Goal: Find specific page/section: Find specific page/section

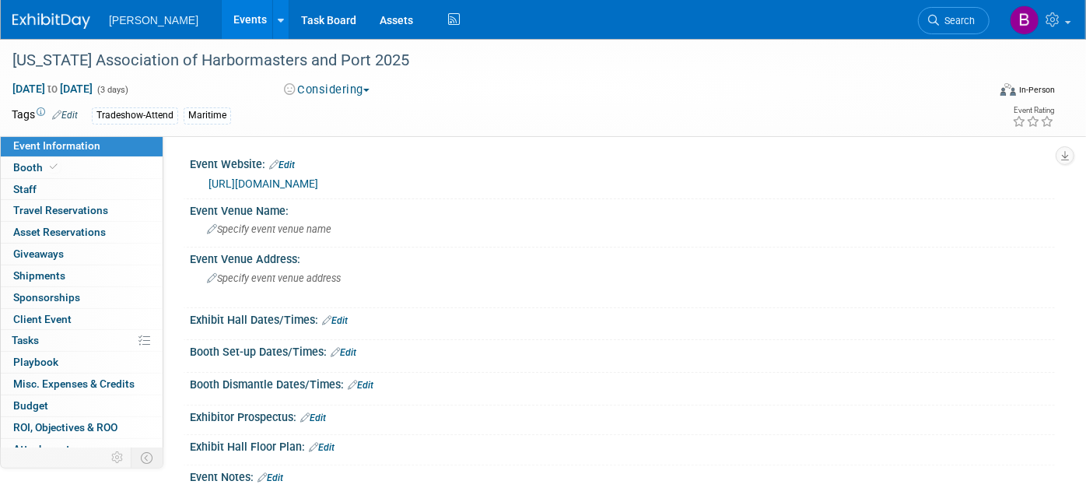
click at [922, 14] on link "Search" at bounding box center [954, 20] width 72 height 27
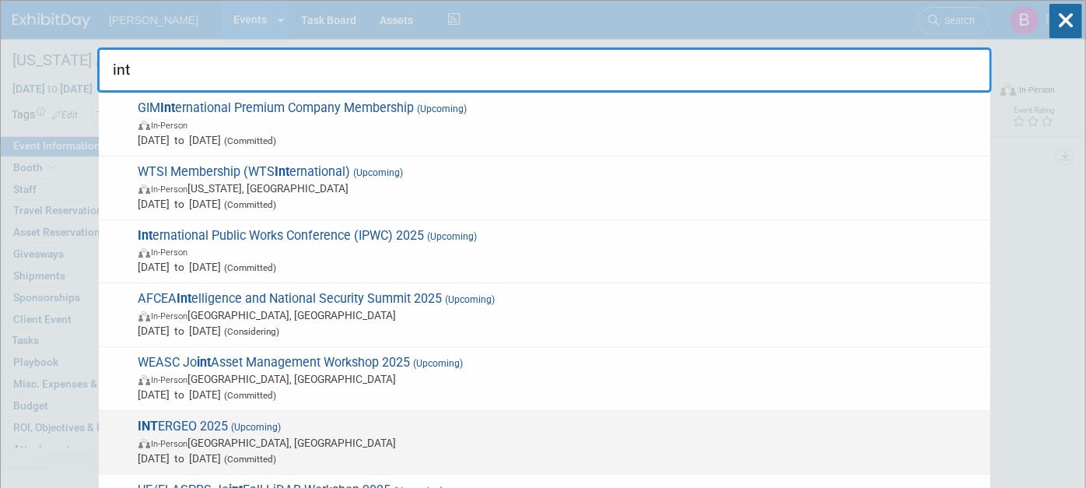
type input "int"
click at [472, 456] on span "Oct 7, 2025 to Oct 9, 2025 (Committed)" at bounding box center [560, 458] width 844 height 16
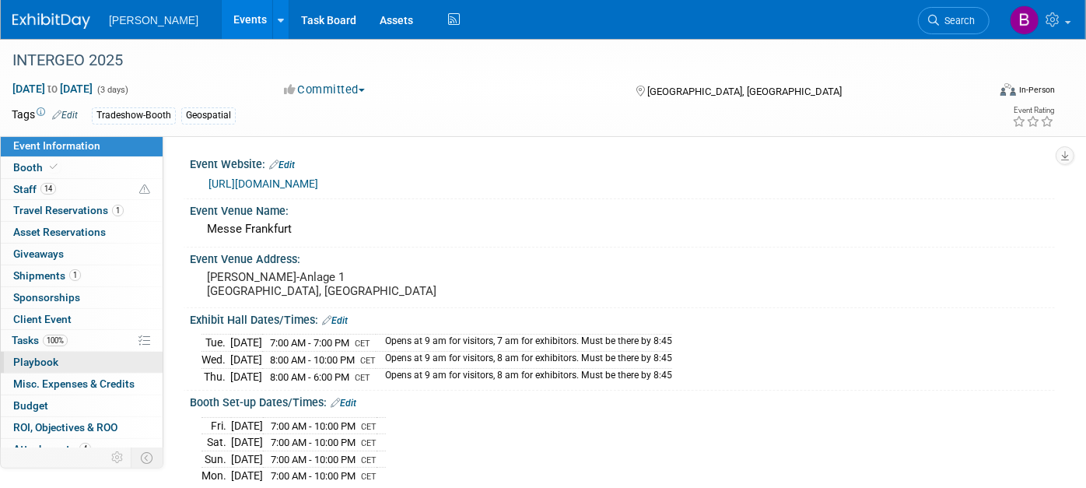
scroll to position [31, 0]
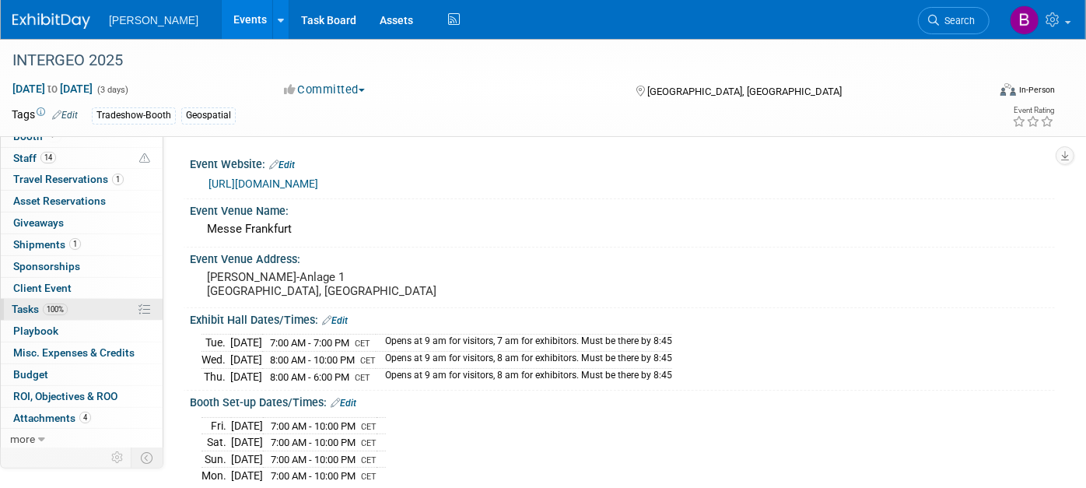
click at [93, 309] on link "100% Tasks 100%" at bounding box center [82, 309] width 162 height 21
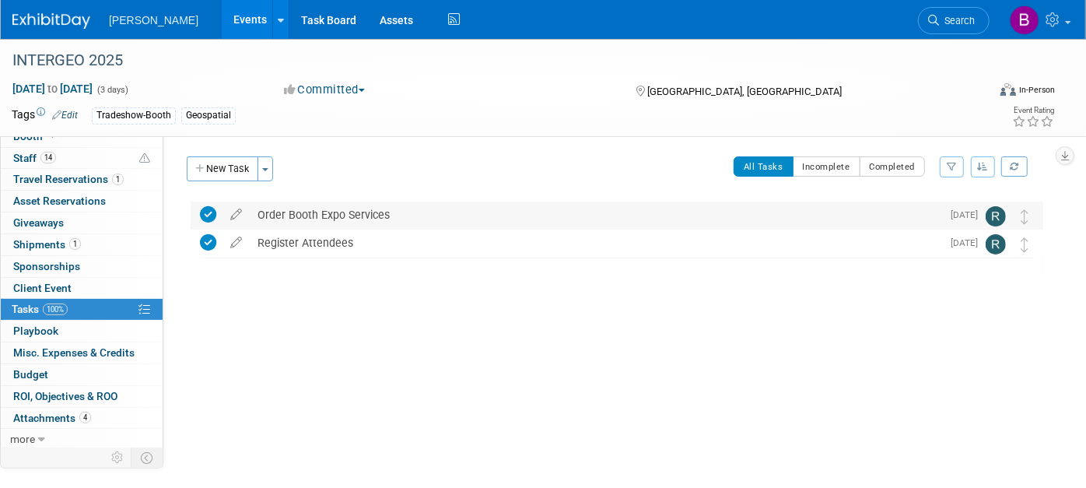
click at [431, 224] on div "Order Booth Expo Services" at bounding box center [596, 215] width 692 height 26
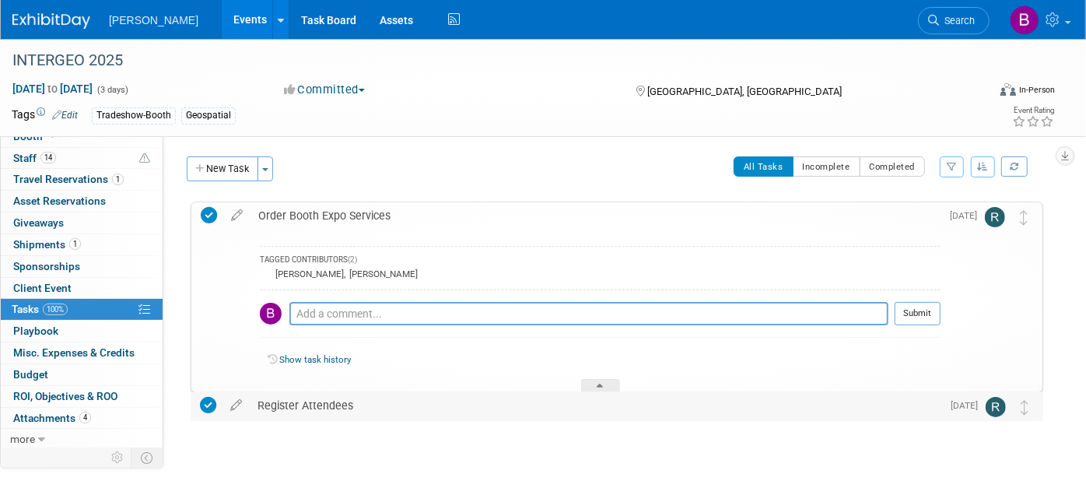
click at [381, 415] on div "Register Attendees" at bounding box center [596, 405] width 692 height 26
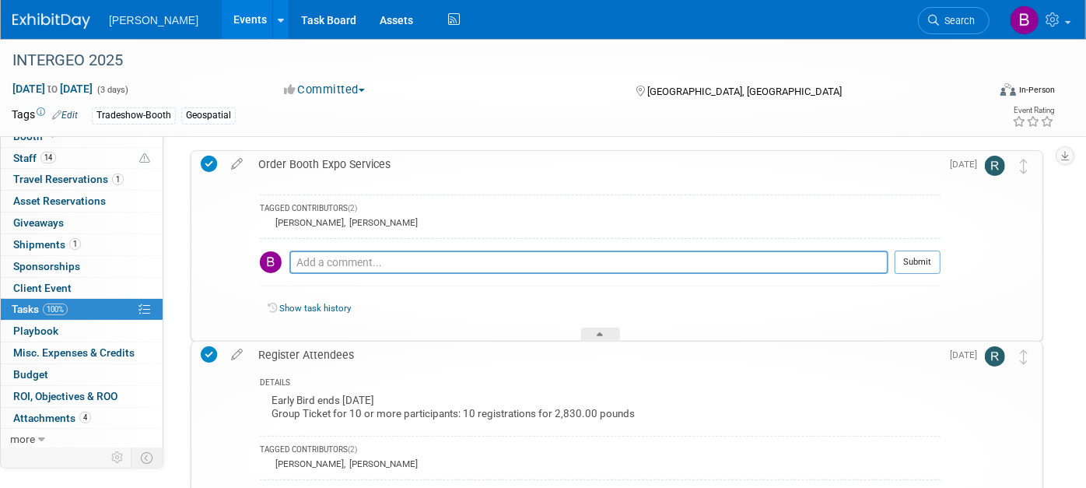
scroll to position [86, 0]
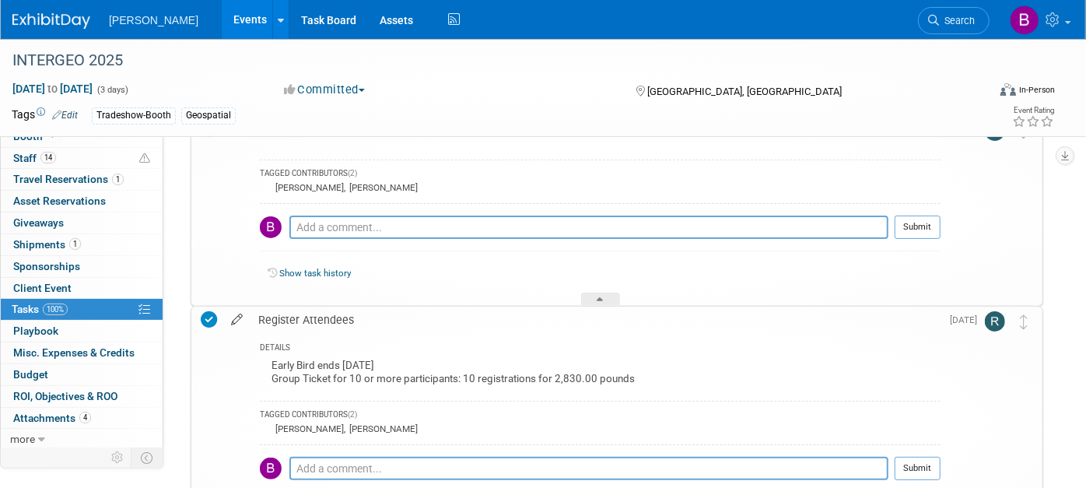
click at [243, 315] on icon at bounding box center [236, 316] width 27 height 19
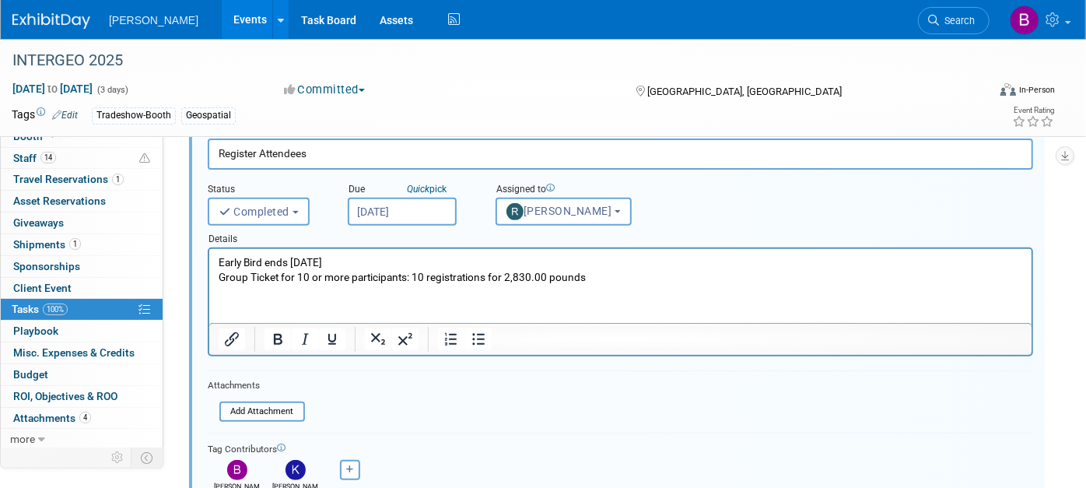
scroll to position [338, 0]
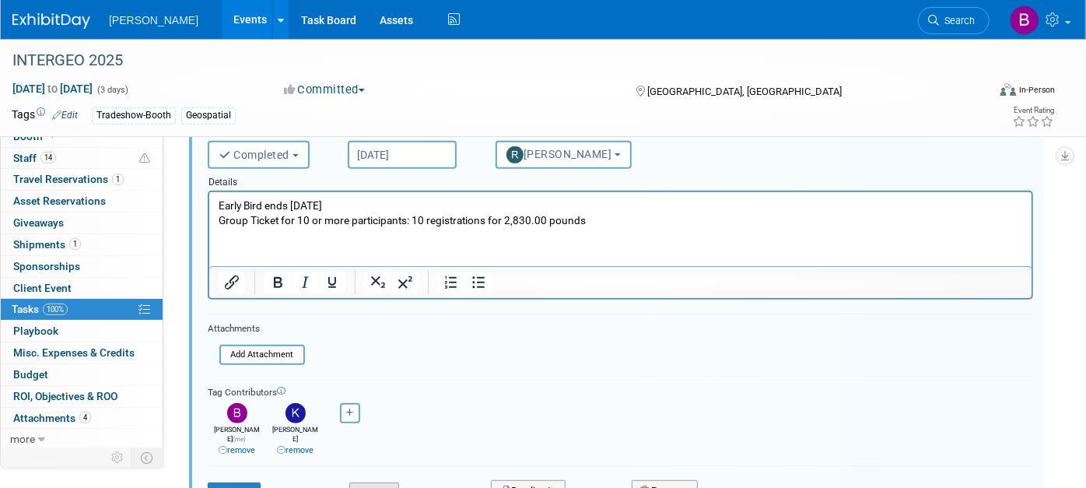
click at [366, 482] on button "Cancel" at bounding box center [374, 493] width 50 height 22
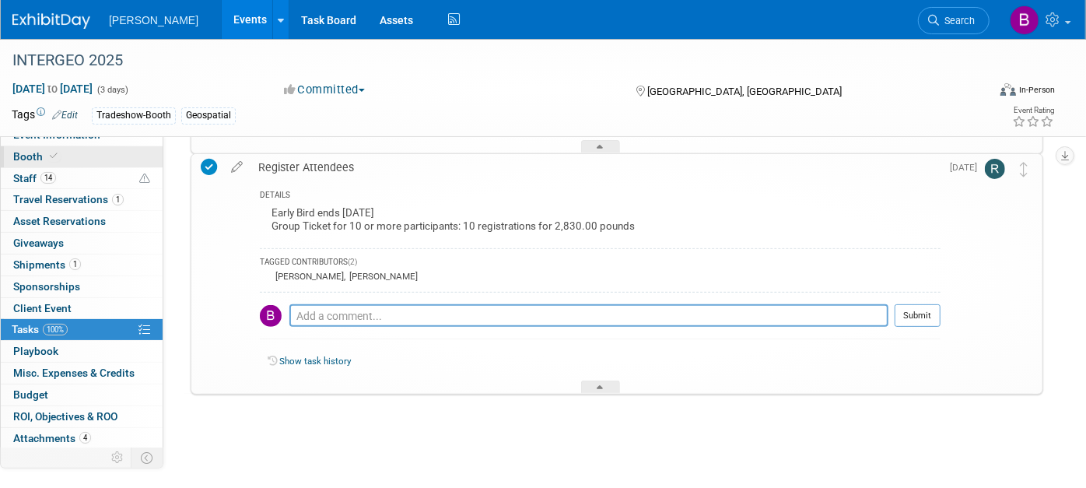
scroll to position [0, 0]
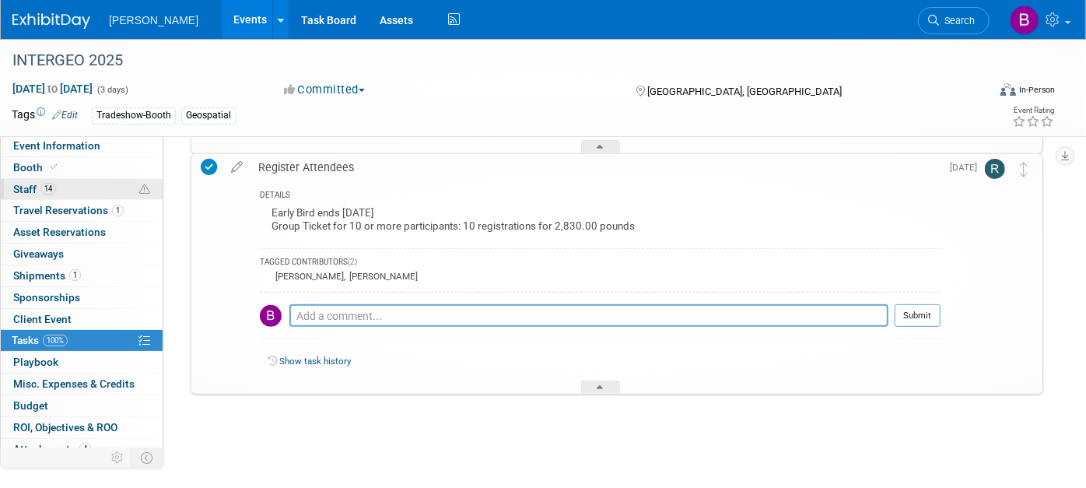
click at [64, 184] on link "14 Staff 14" at bounding box center [82, 189] width 162 height 21
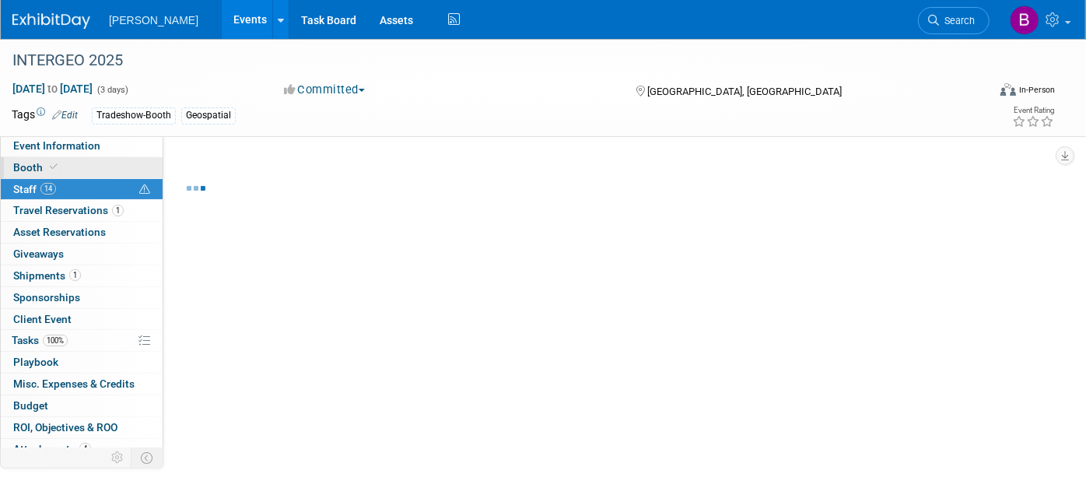
click at [50, 169] on icon at bounding box center [54, 167] width 8 height 9
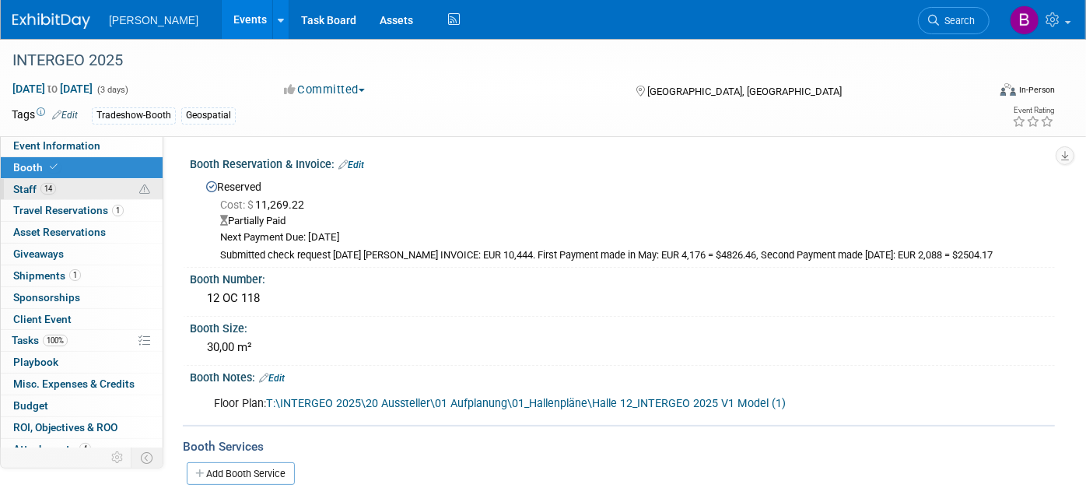
click at [33, 188] on span "Staff 14" at bounding box center [34, 189] width 43 height 12
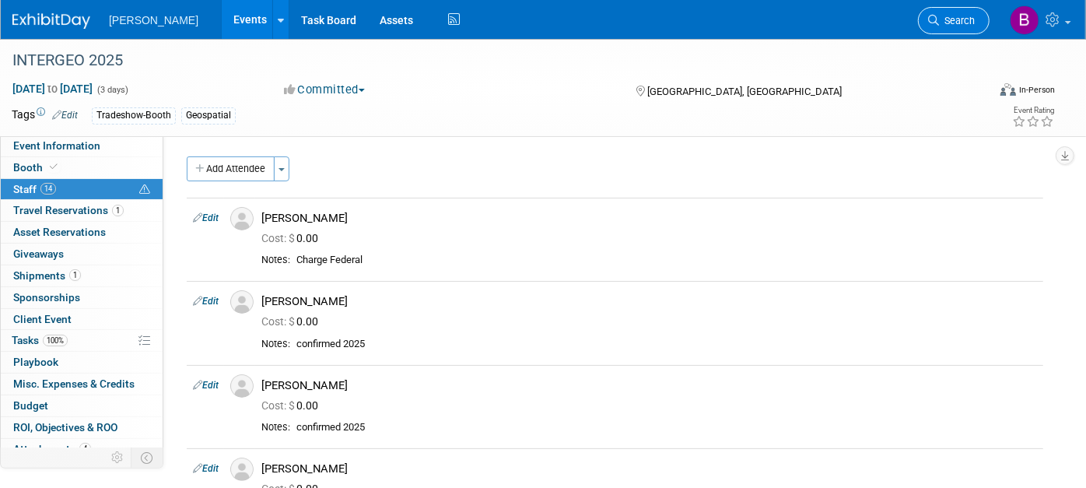
click at [938, 15] on icon at bounding box center [933, 20] width 11 height 11
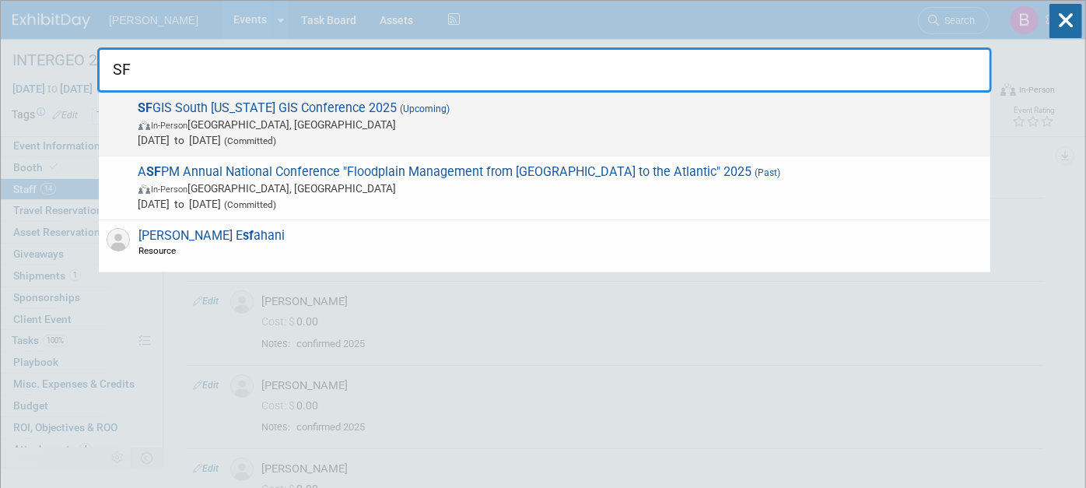
type input "SF"
click at [247, 100] on span "SF GIS South Florida GIS Conference 2025 (Upcoming) In-Person West Palm Beach, …" at bounding box center [558, 123] width 849 height 47
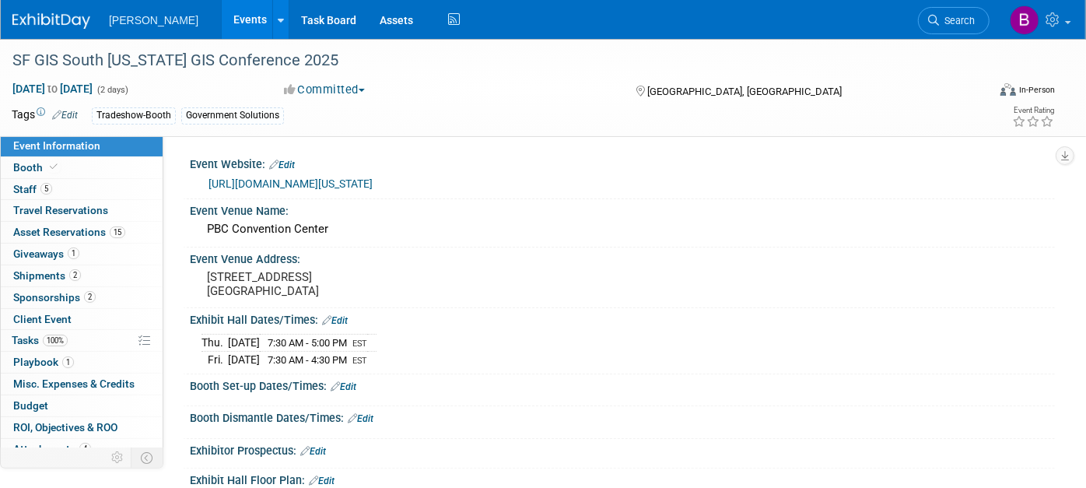
click at [373, 182] on link "https://south-florida-gis-expo-pbcgisforum.hub.arcgis.com/" at bounding box center [291, 183] width 164 height 12
click at [100, 165] on link "Booth" at bounding box center [82, 167] width 162 height 21
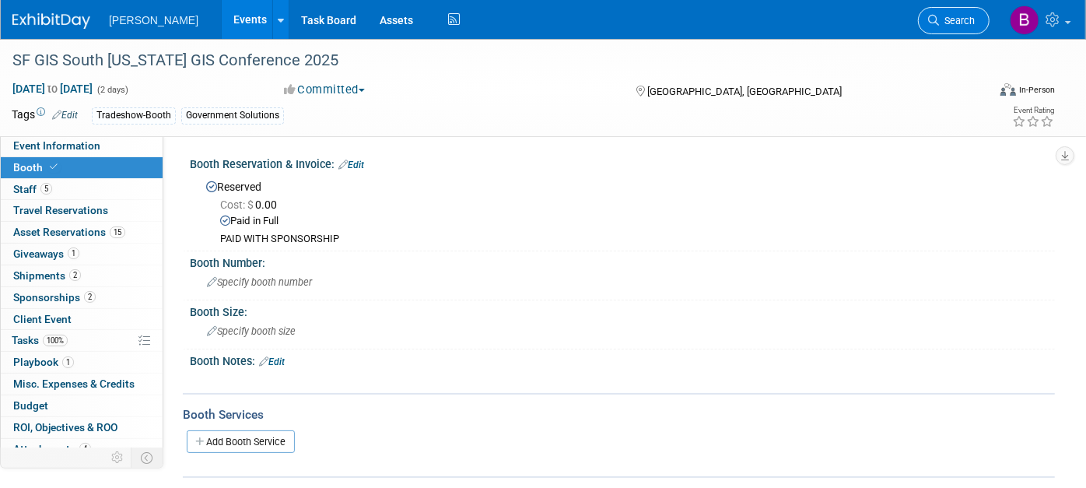
click at [966, 21] on span "Search" at bounding box center [957, 21] width 36 height 12
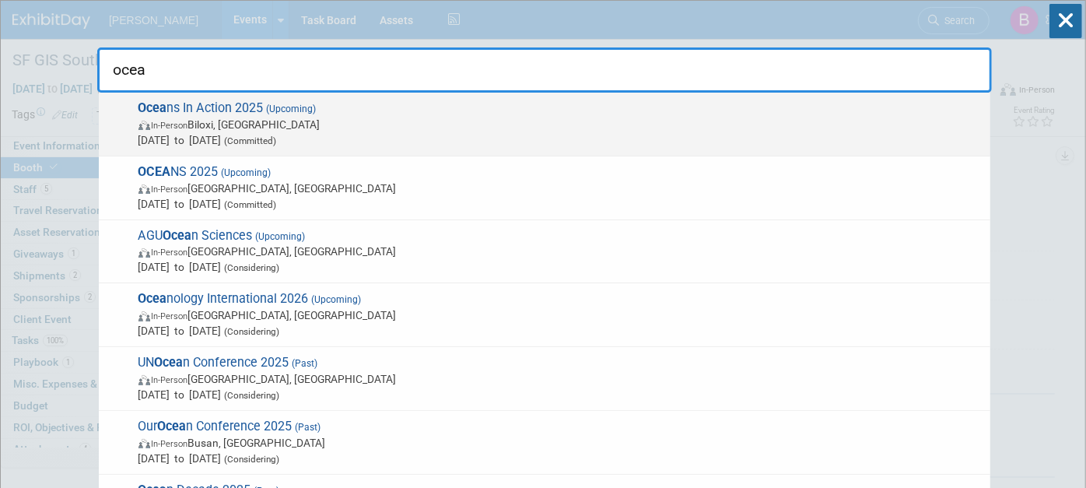
type input "ocea"
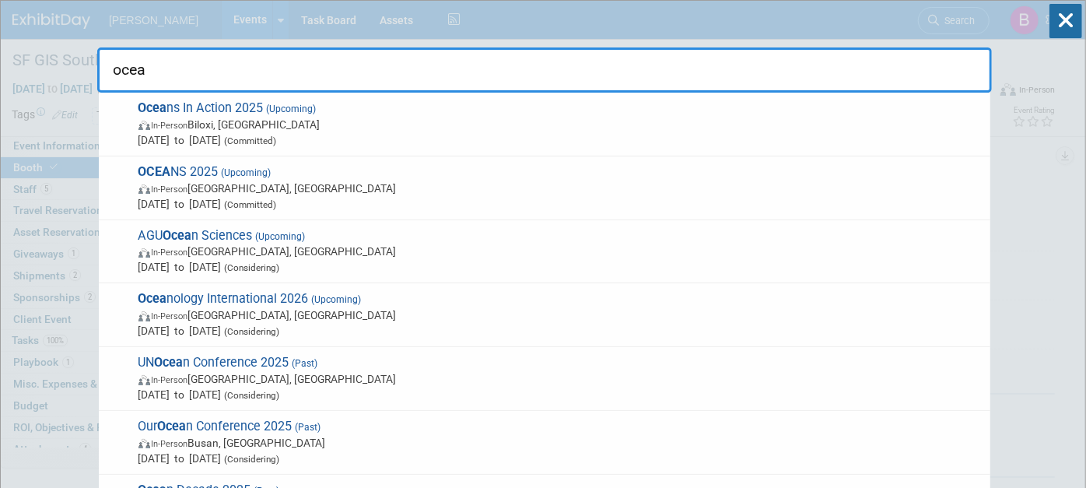
click at [559, 122] on span "In-Person Biloxi, MS" at bounding box center [560, 125] width 844 height 16
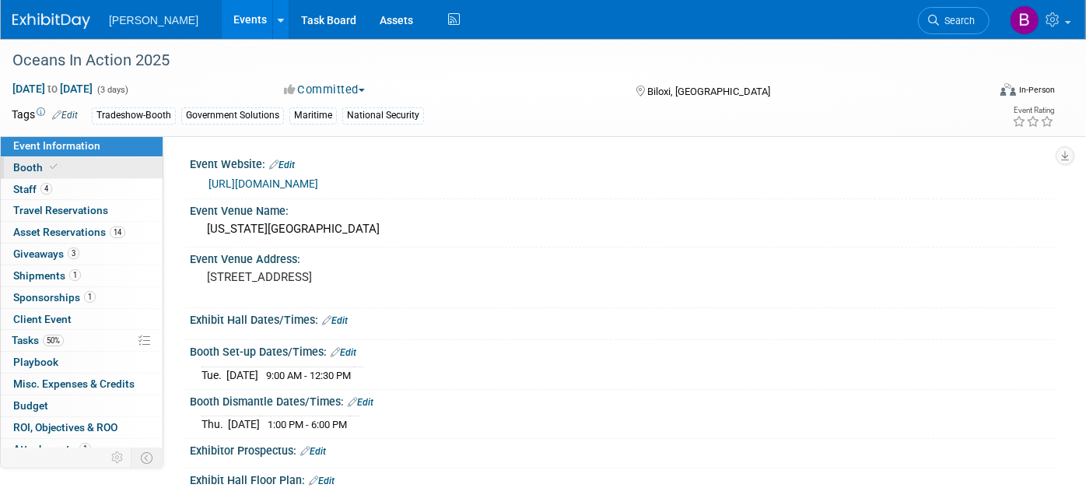
click at [62, 159] on link "Booth" at bounding box center [82, 167] width 162 height 21
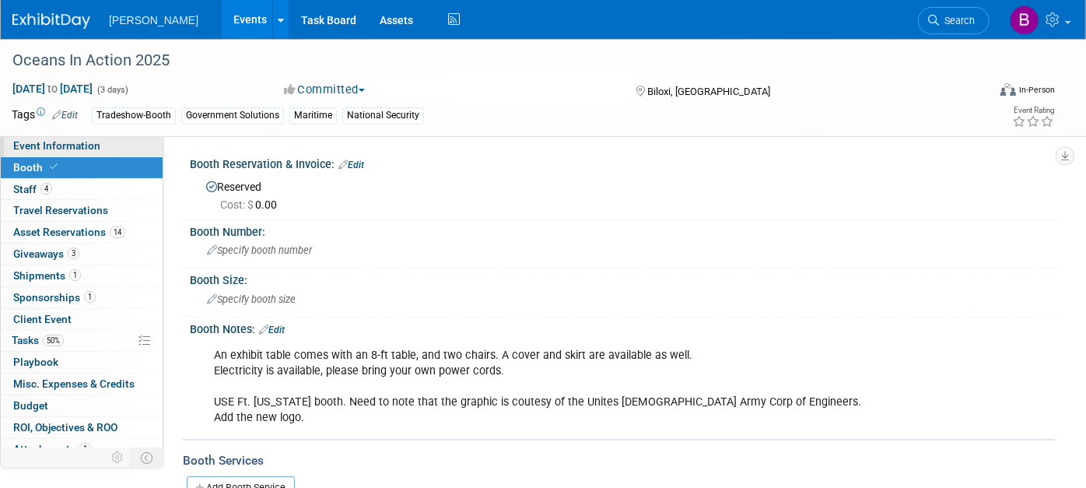
click at [59, 145] on span "Event Information" at bounding box center [56, 145] width 87 height 12
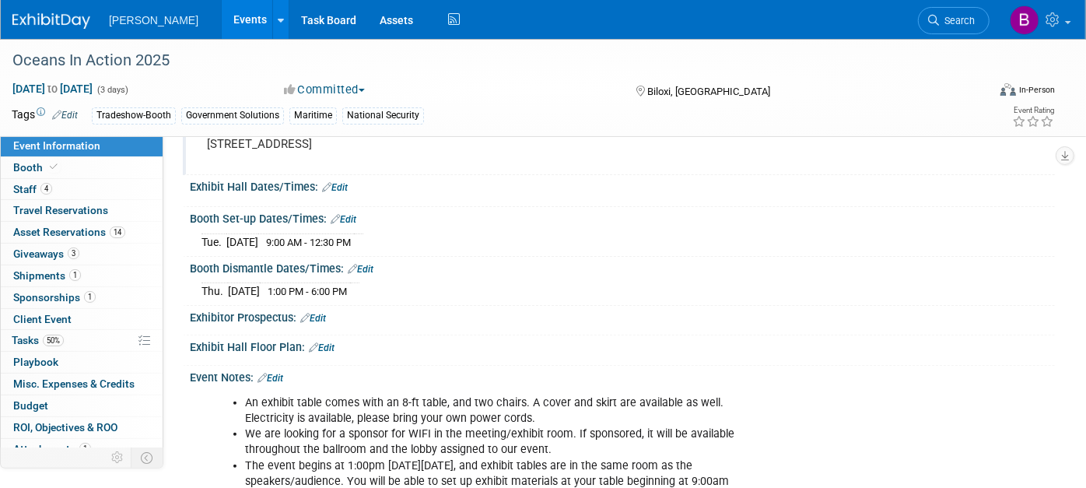
scroll to position [173, 0]
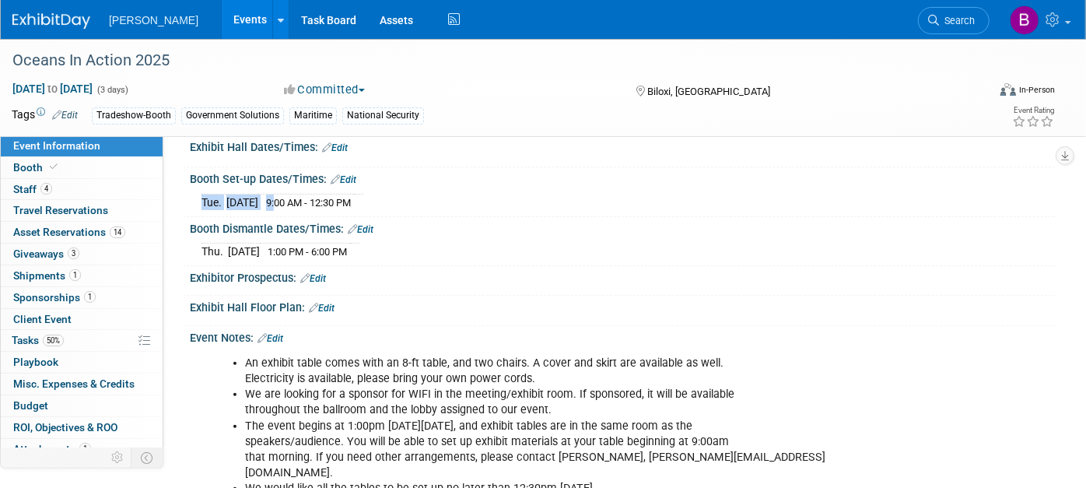
drag, startPoint x: 301, startPoint y: 198, endPoint x: 403, endPoint y: 209, distance: 102.4
click at [403, 209] on div "Tue. Aug 26, 2025 9:00 AM - 12:30 PM Save Changes Cancel" at bounding box center [622, 199] width 865 height 26
drag, startPoint x: 403, startPoint y: 209, endPoint x: 426, endPoint y: 247, distance: 44.7
click at [426, 247] on div "Thu. Aug 28, 2025 1:00 PM - 6:00 PM" at bounding box center [623, 249] width 842 height 21
drag, startPoint x: 300, startPoint y: 244, endPoint x: 391, endPoint y: 250, distance: 91.2
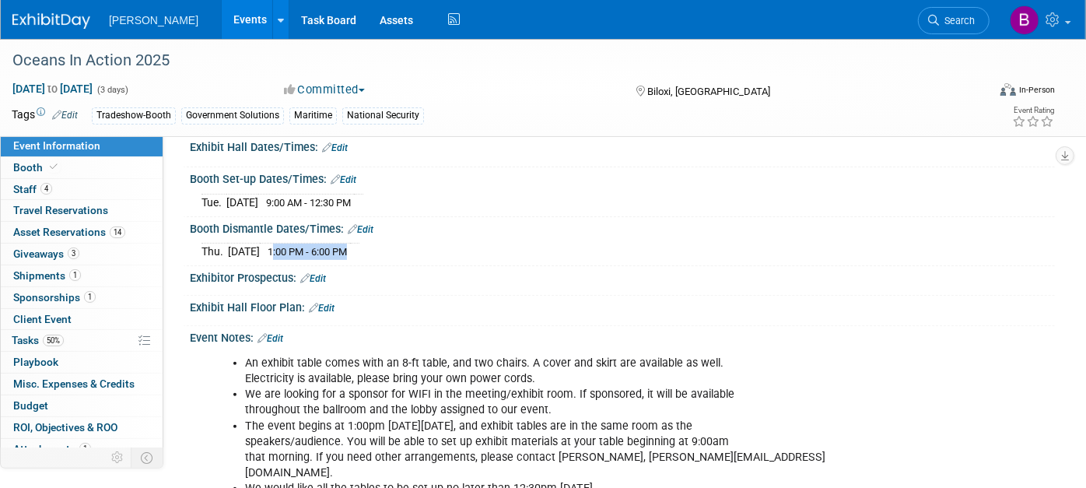
click at [359, 250] on tr "Thu. Aug 28, 2025 1:00 PM - 6:00 PM" at bounding box center [281, 252] width 158 height 16
drag, startPoint x: 391, startPoint y: 250, endPoint x: 464, endPoint y: 311, distance: 96.1
click at [464, 314] on div at bounding box center [622, 317] width 865 height 7
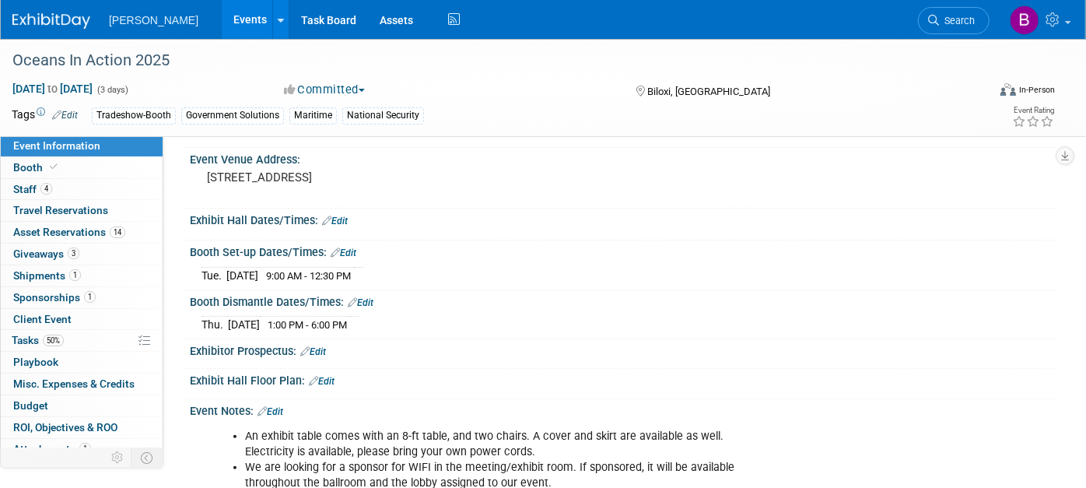
scroll to position [0, 0]
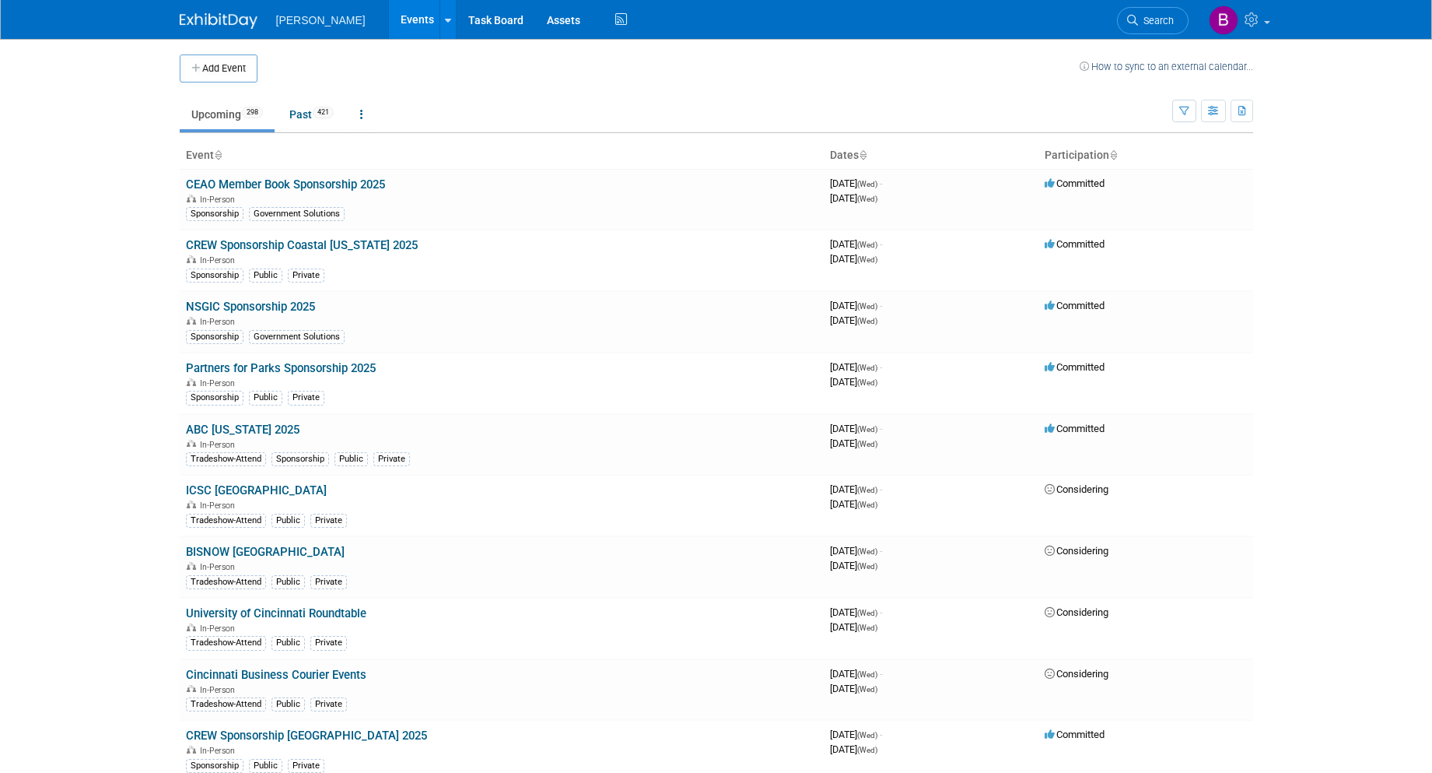
click at [1175, 18] on link "Search" at bounding box center [1153, 20] width 72 height 27
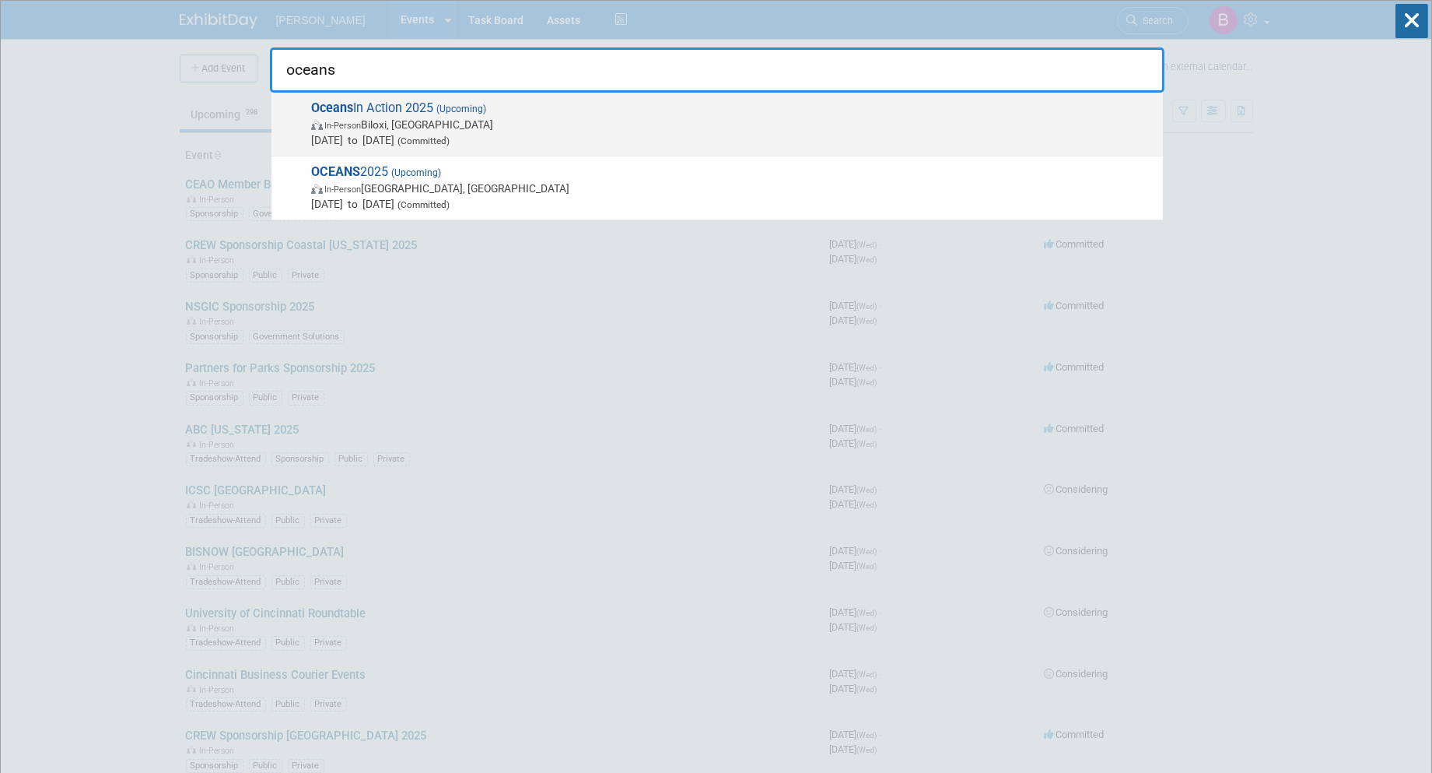
type input "oceans"
click at [620, 110] on span "Oceans In Action 2025 (Upcoming) In-Person Biloxi, MS Aug 26, 2025 to Aug 28, 2…" at bounding box center [731, 123] width 849 height 47
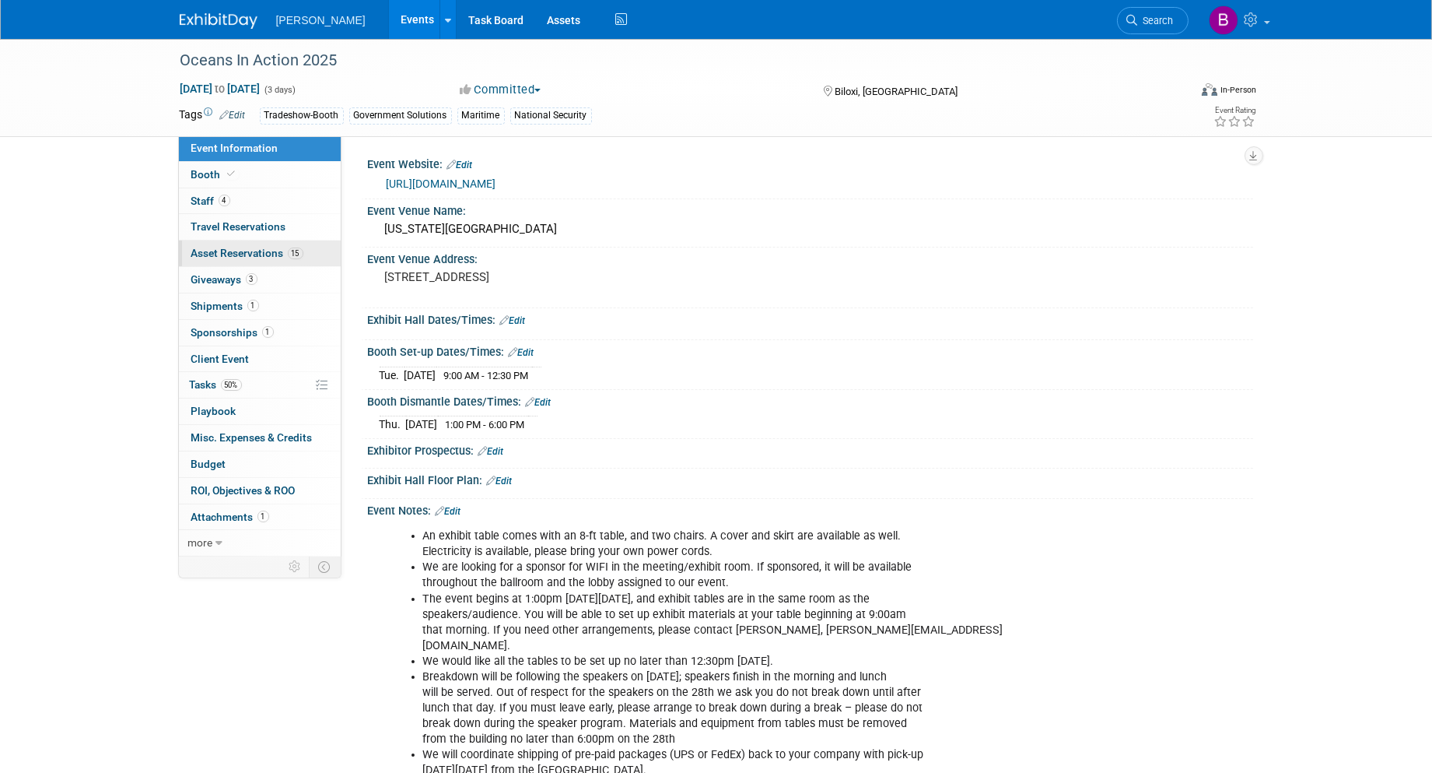
click at [246, 252] on span "Asset Reservations 15" at bounding box center [247, 253] width 112 height 12
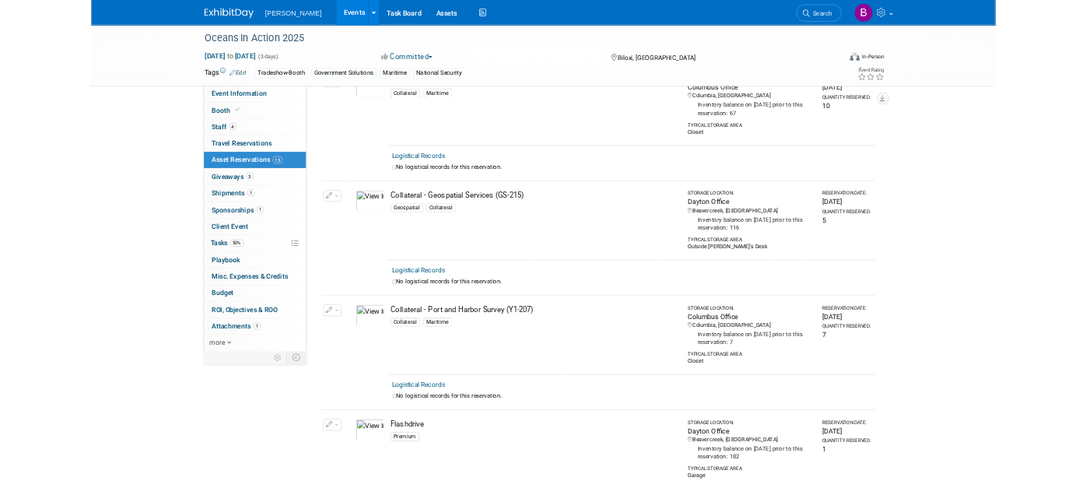
scroll to position [778, 0]
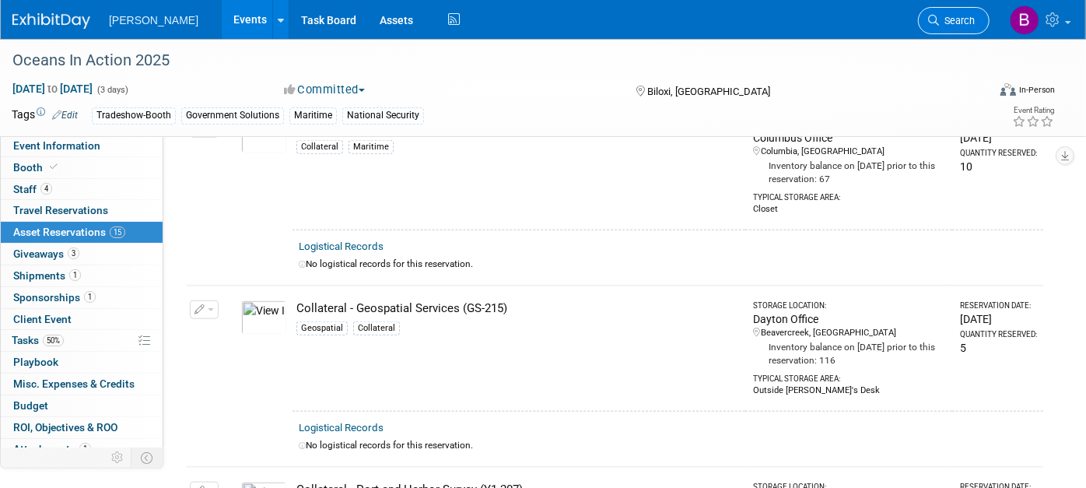
click at [942, 24] on span "Search" at bounding box center [957, 21] width 36 height 12
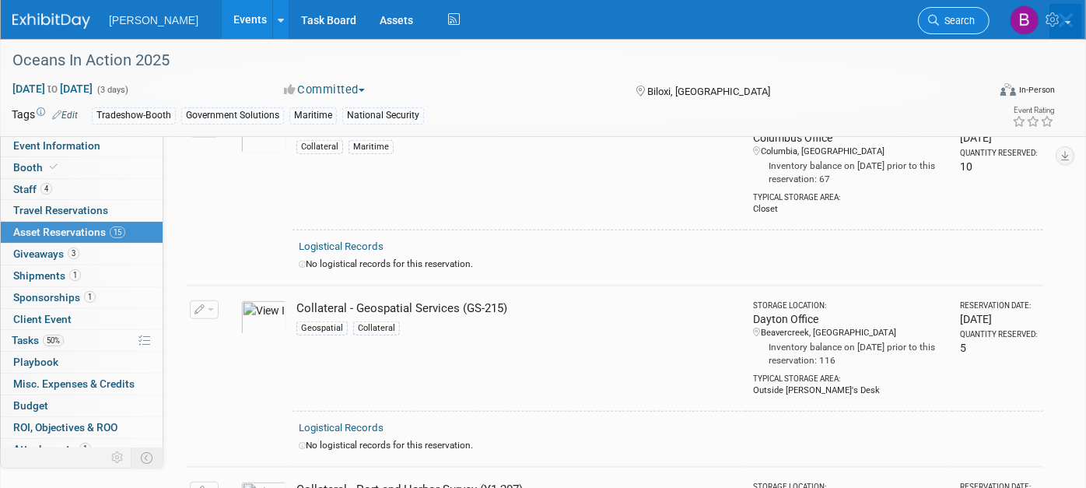
scroll to position [0, 0]
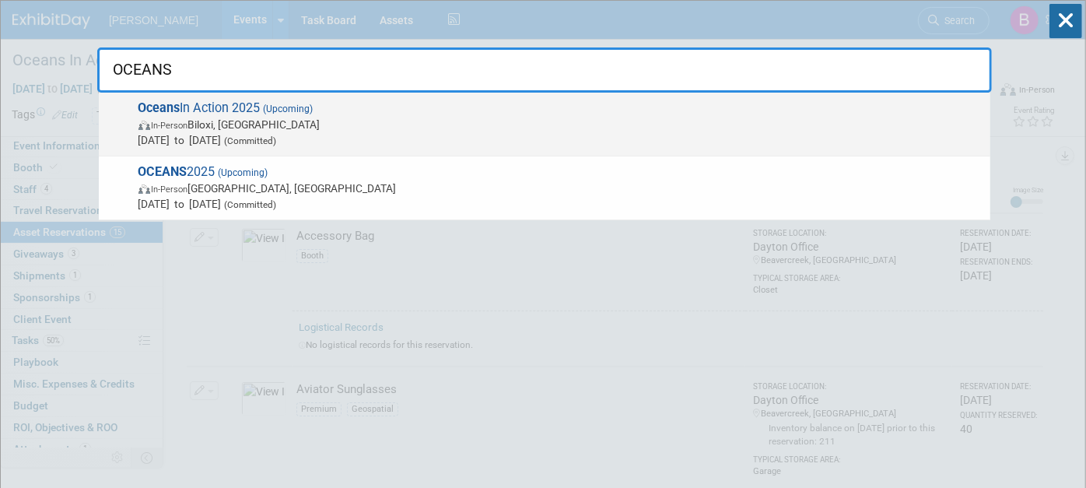
type input "OCEANS"
click at [221, 97] on div "Oceans In Action 2025 (Upcoming) In-Person Biloxi, MS Aug 26, 2025 to Aug 28, 2…" at bounding box center [545, 125] width 892 height 64
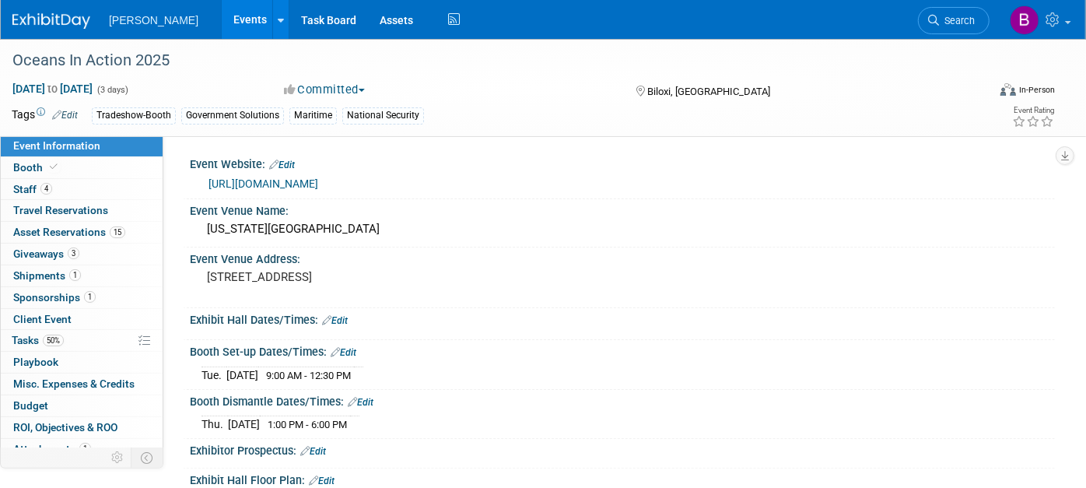
click at [318, 184] on link "[URL][DOMAIN_NAME]" at bounding box center [264, 183] width 110 height 12
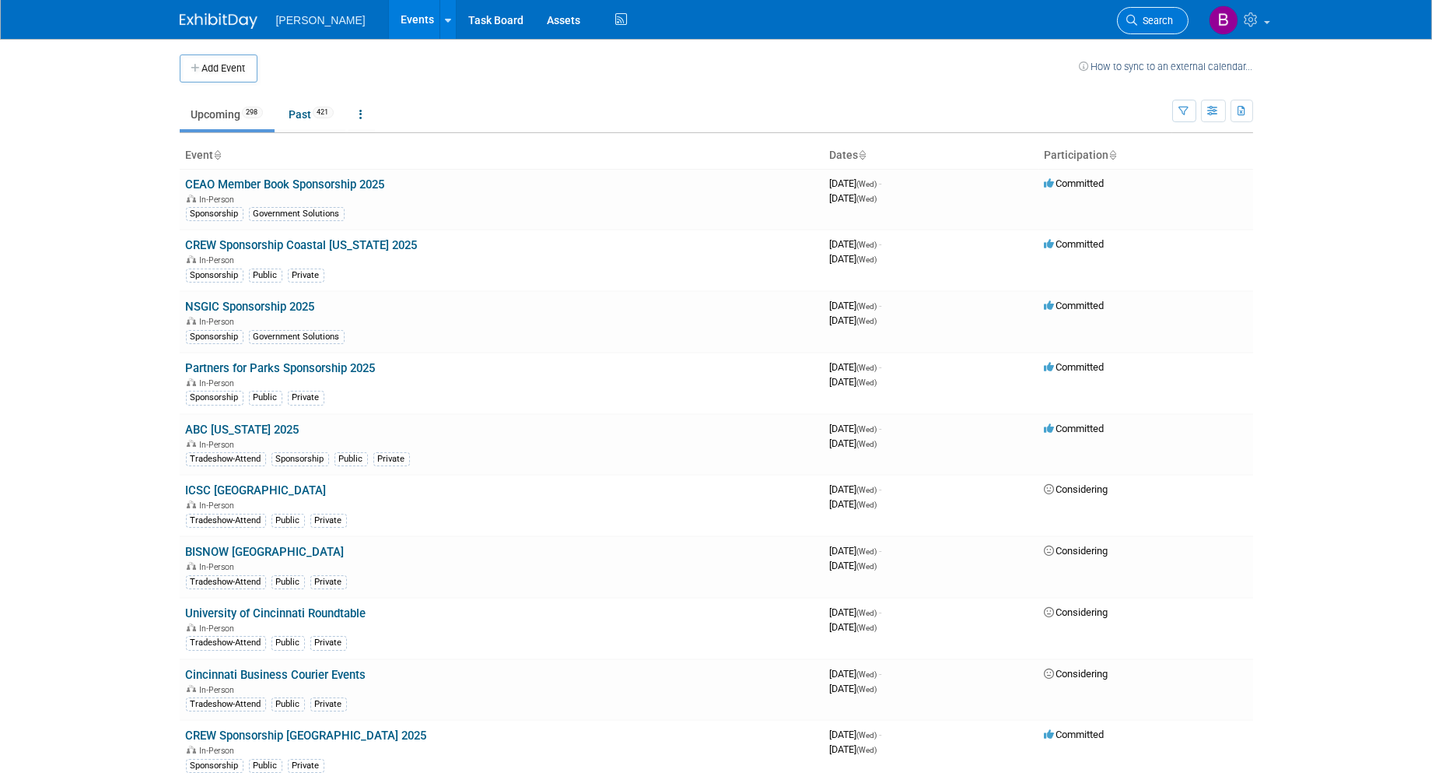
click at [1147, 30] on link "Search" at bounding box center [1153, 20] width 72 height 27
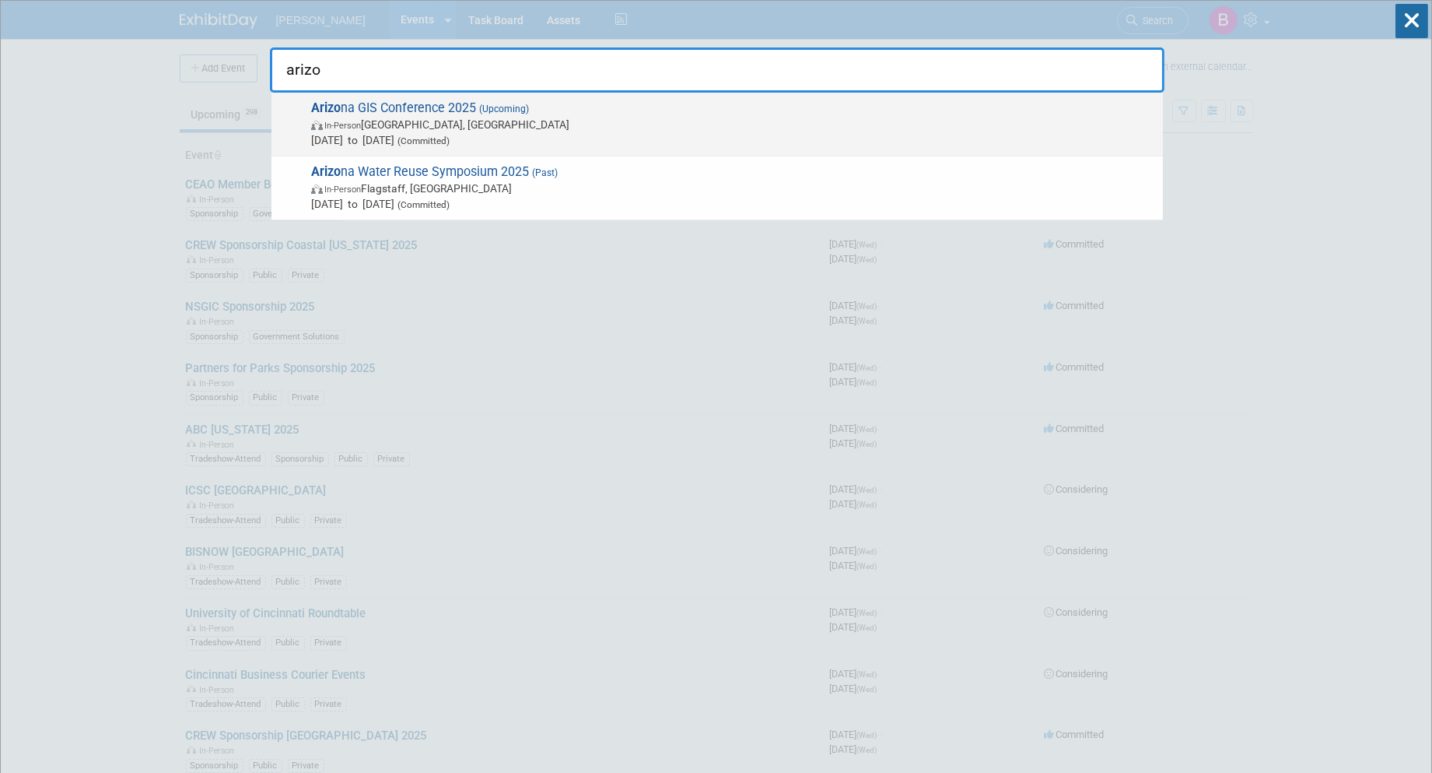
type input "arizo"
click at [776, 117] on span "In-Person Prescott, AZ" at bounding box center [733, 125] width 844 height 16
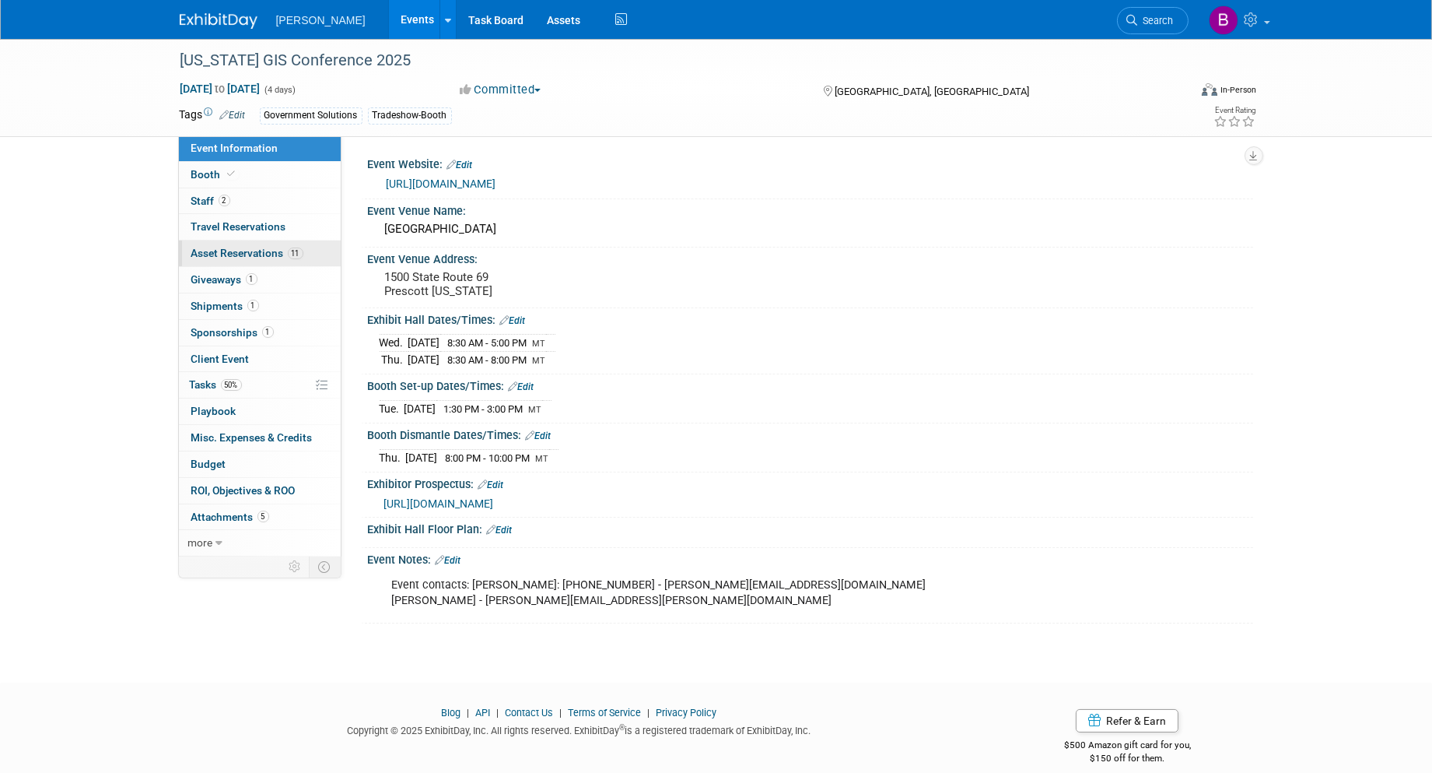
click at [274, 252] on span "Asset Reservations 11" at bounding box center [247, 253] width 112 height 12
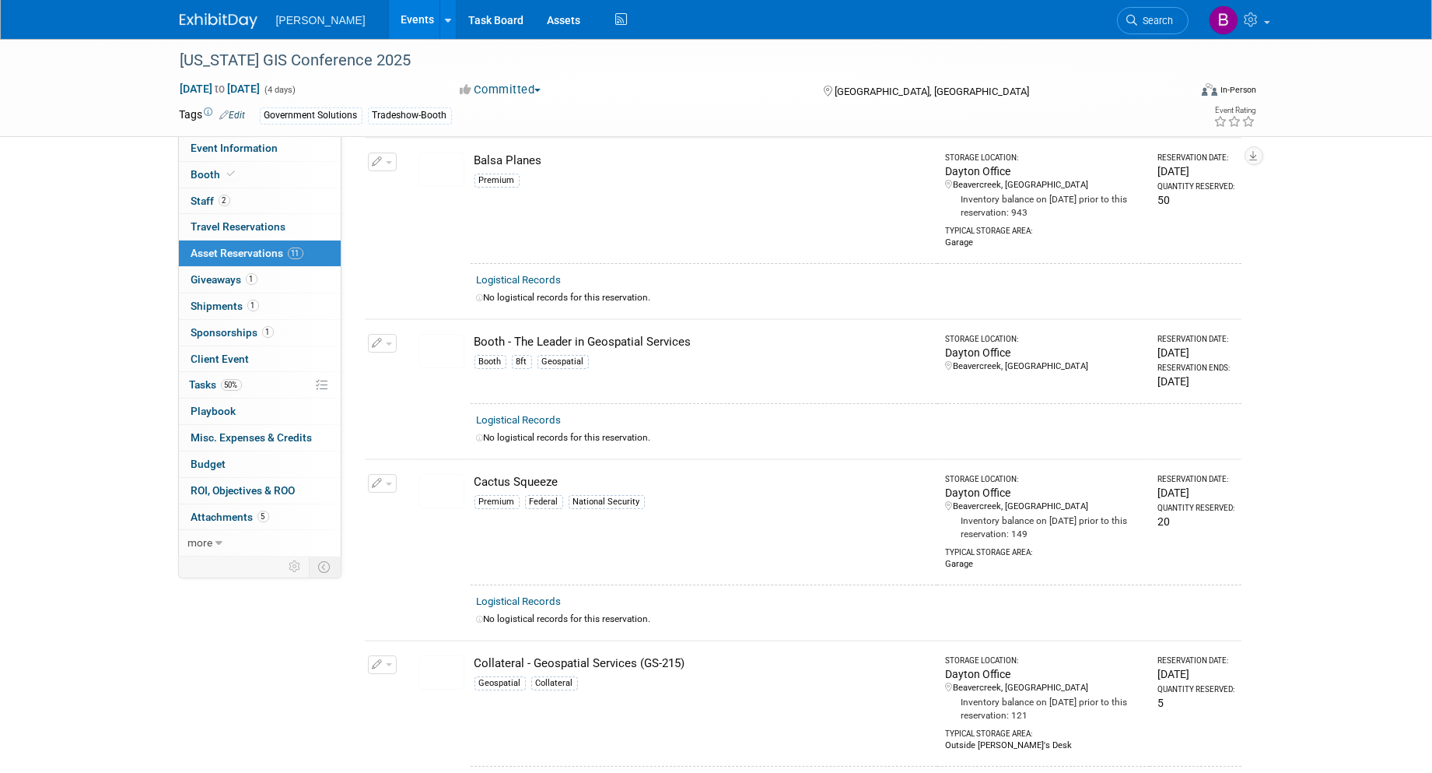
scroll to position [259, 0]
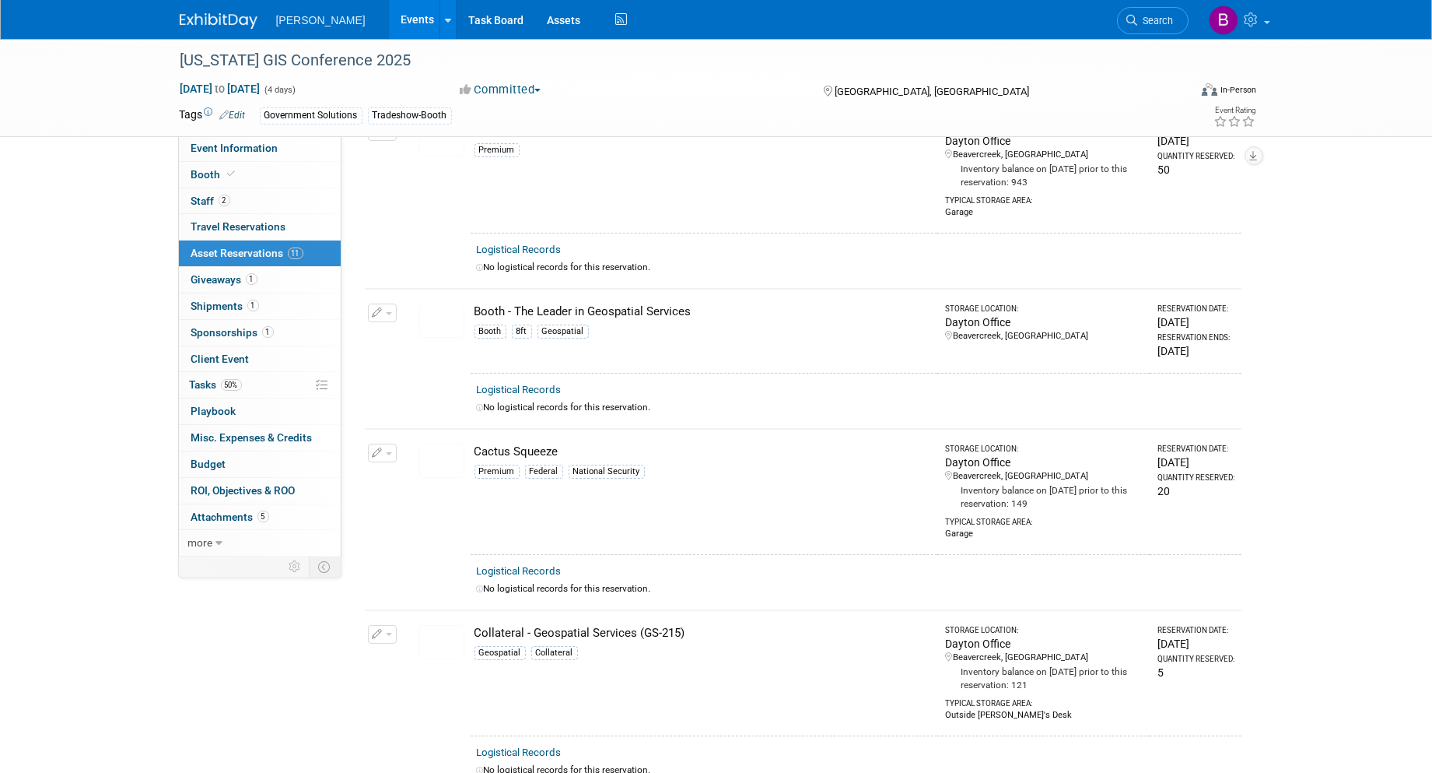
click at [433, 321] on img at bounding box center [441, 320] width 45 height 34
